Goal: Entertainment & Leisure: Consume media (video, audio)

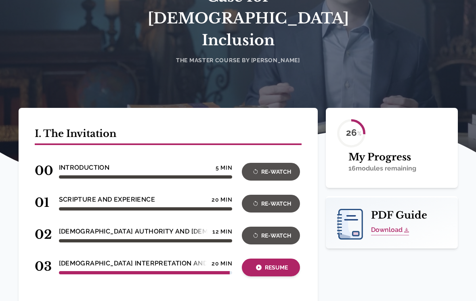
scroll to position [184, 0]
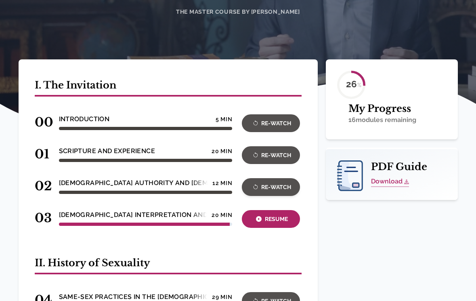
click at [276, 182] on div "Re-Watch" at bounding box center [270, 186] width 53 height 9
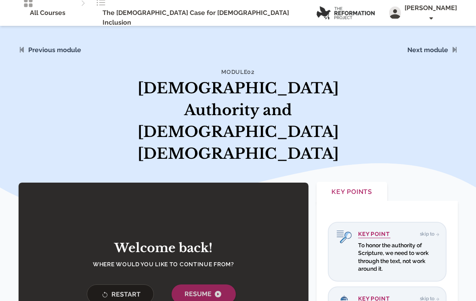
click at [210, 289] on span "Resume" at bounding box center [203, 294] width 38 height 10
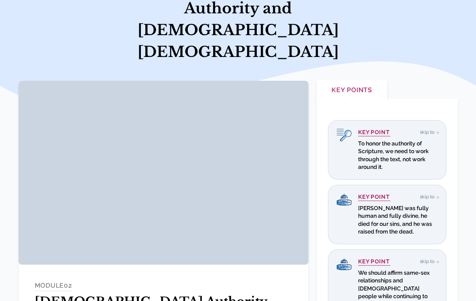
scroll to position [50, 0]
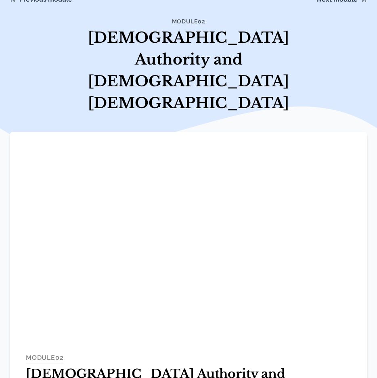
scroll to position [50, 0]
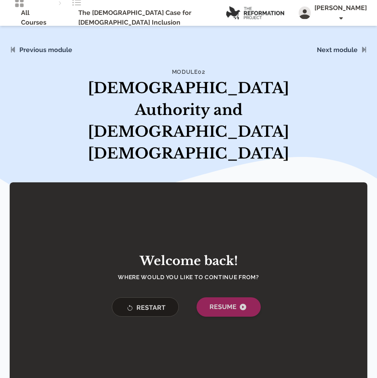
click at [214, 302] on span "Resume" at bounding box center [228, 307] width 38 height 10
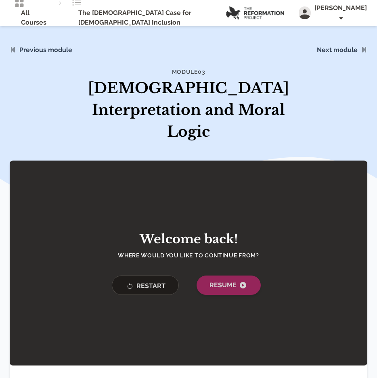
click at [247, 276] on button "Resume" at bounding box center [228, 285] width 64 height 19
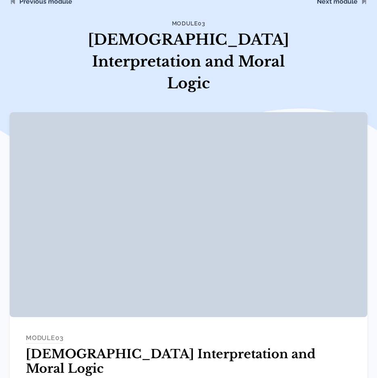
scroll to position [97, 0]
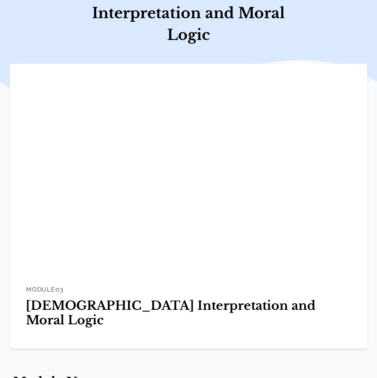
scroll to position [97, 0]
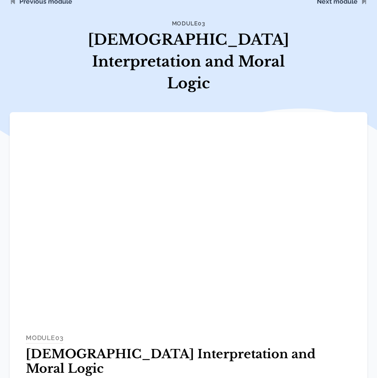
scroll to position [48, 0]
